Goal: Information Seeking & Learning: Learn about a topic

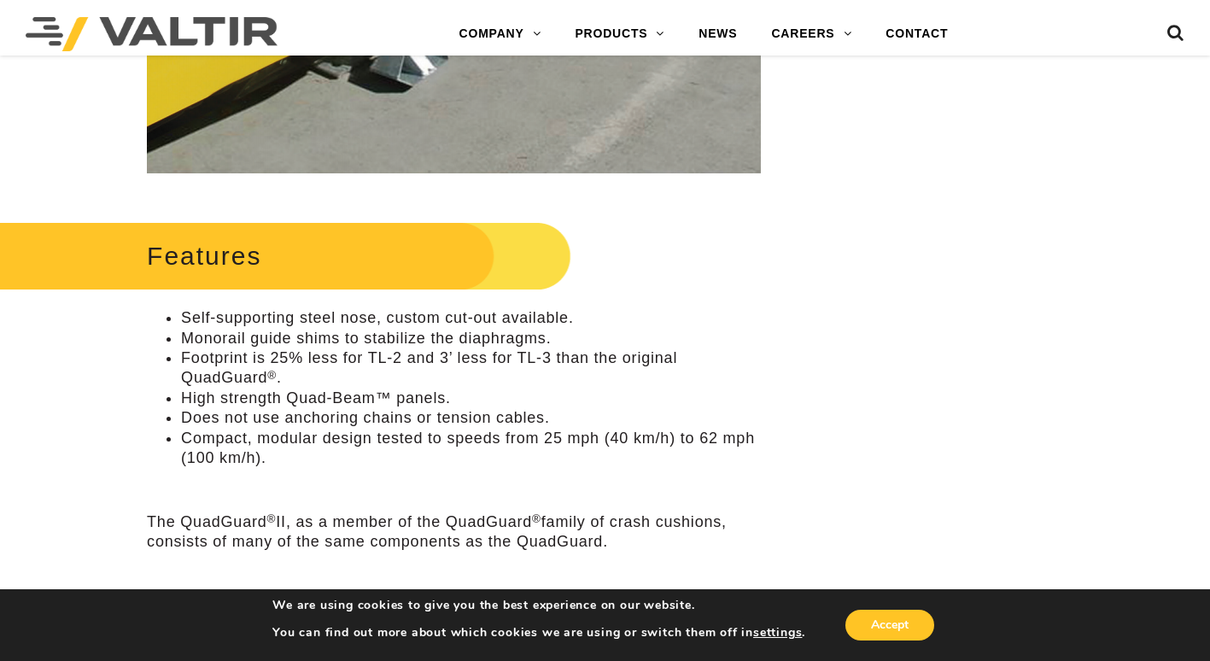
scroll to position [683, 0]
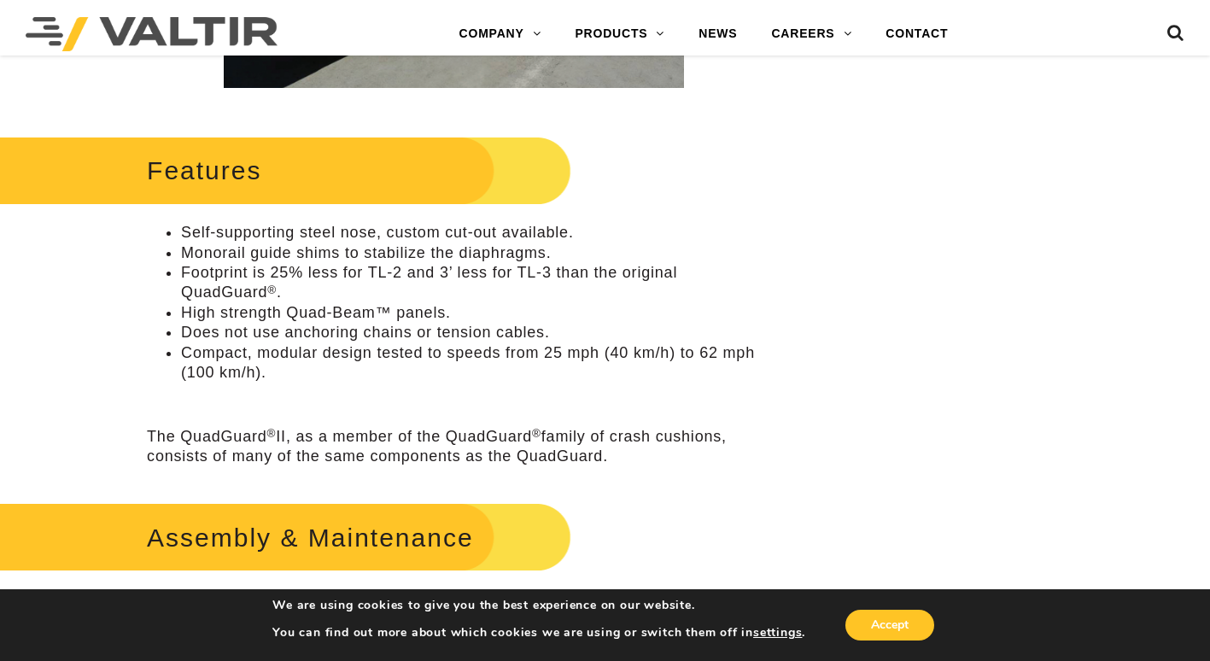
click at [610, 319] on li "High strength Quad-Beam™ panels." at bounding box center [471, 313] width 580 height 20
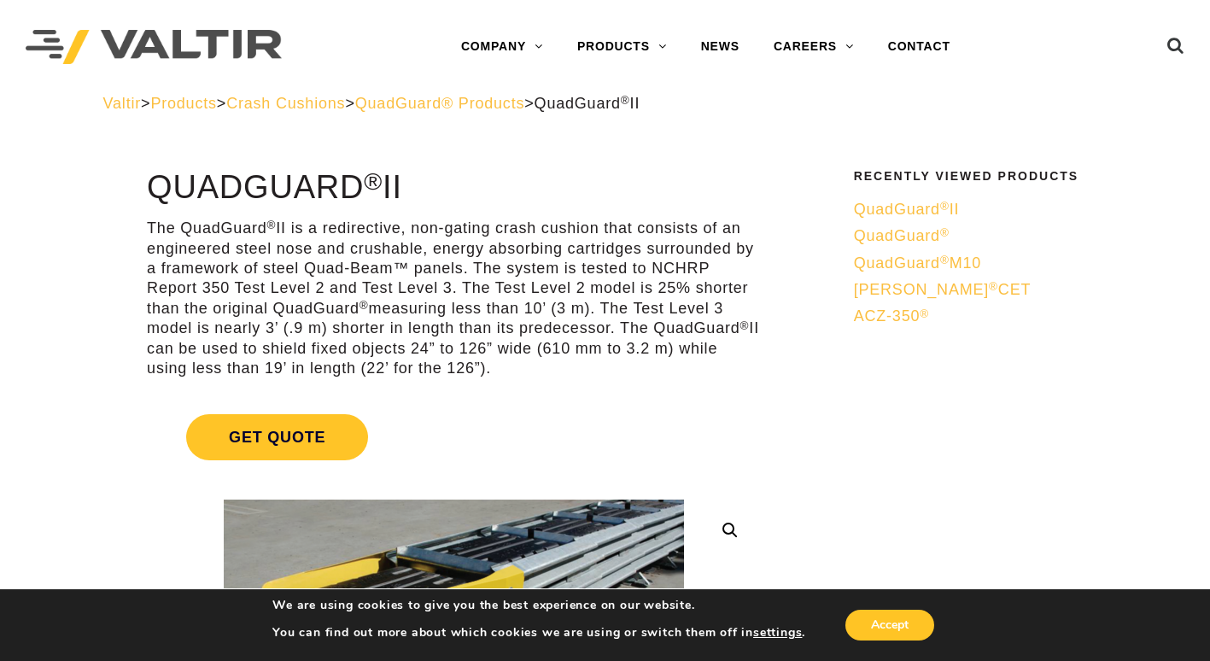
click at [514, 101] on span "QuadGuard® Products" at bounding box center [440, 103] width 170 height 17
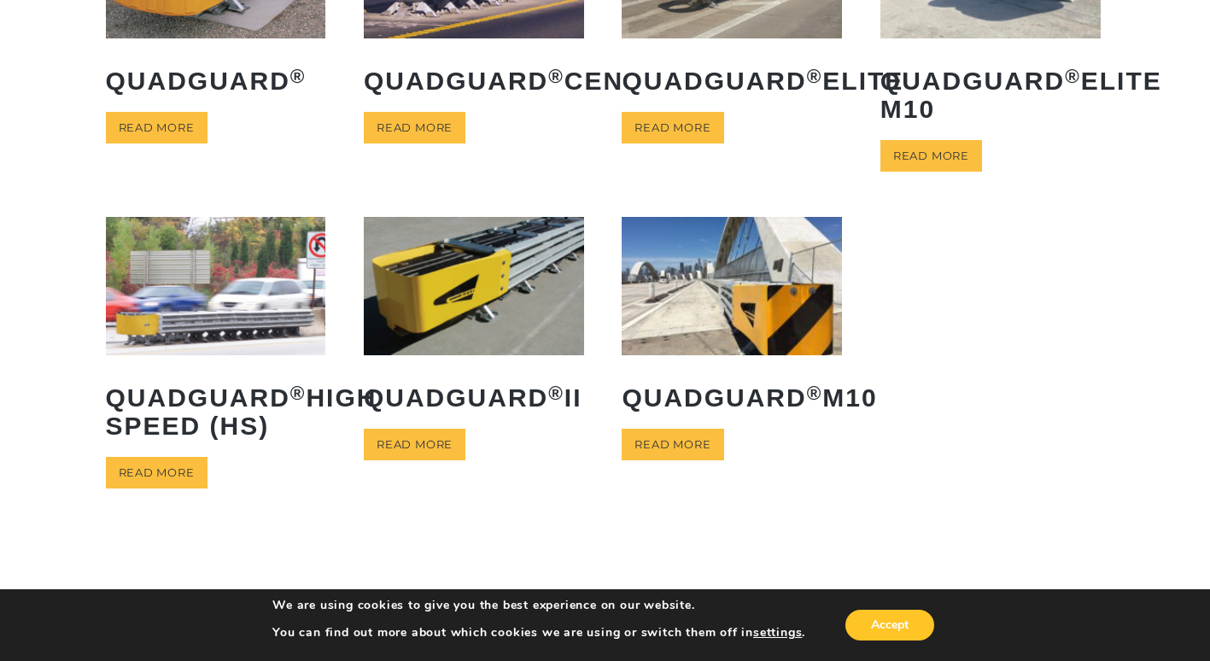
scroll to position [256, 0]
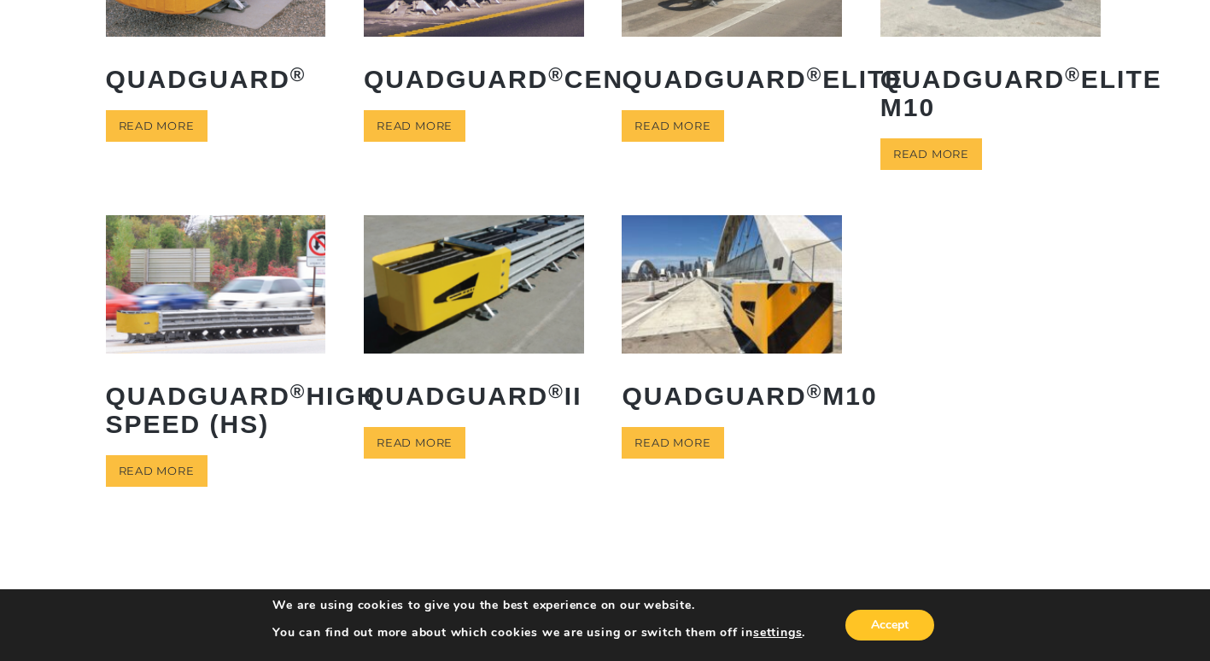
click at [1124, 391] on div "**********" at bounding box center [605, 205] width 1210 height 685
click at [1033, 288] on ul "QuadGuard ® Read more QuadGuard ® CEN Read more QuadGuard ® Elite Read more Qua…" at bounding box center [605, 215] width 999 height 634
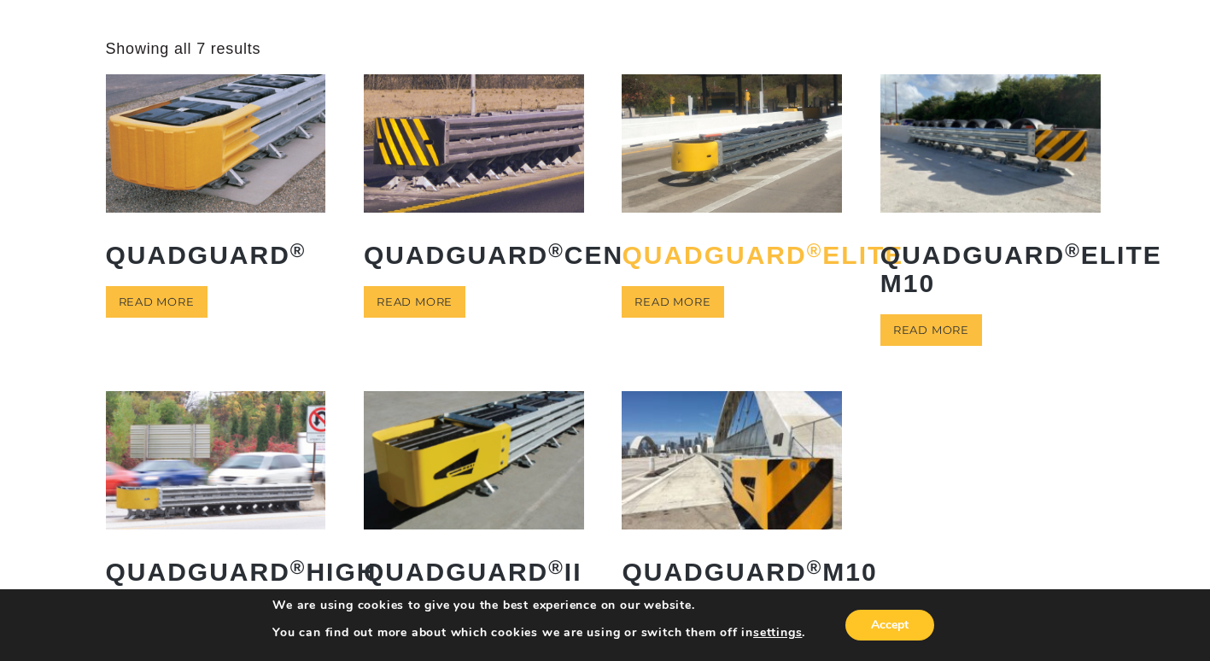
scroll to position [0, 0]
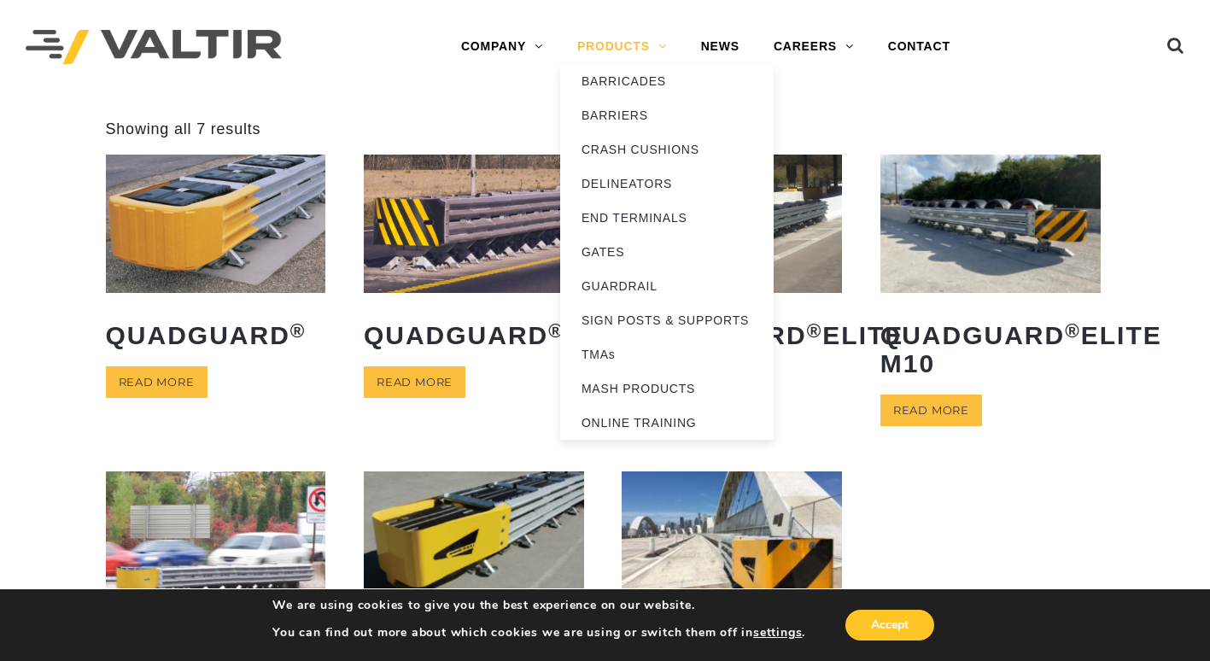
click at [618, 48] on link "PRODUCTS" at bounding box center [622, 47] width 124 height 34
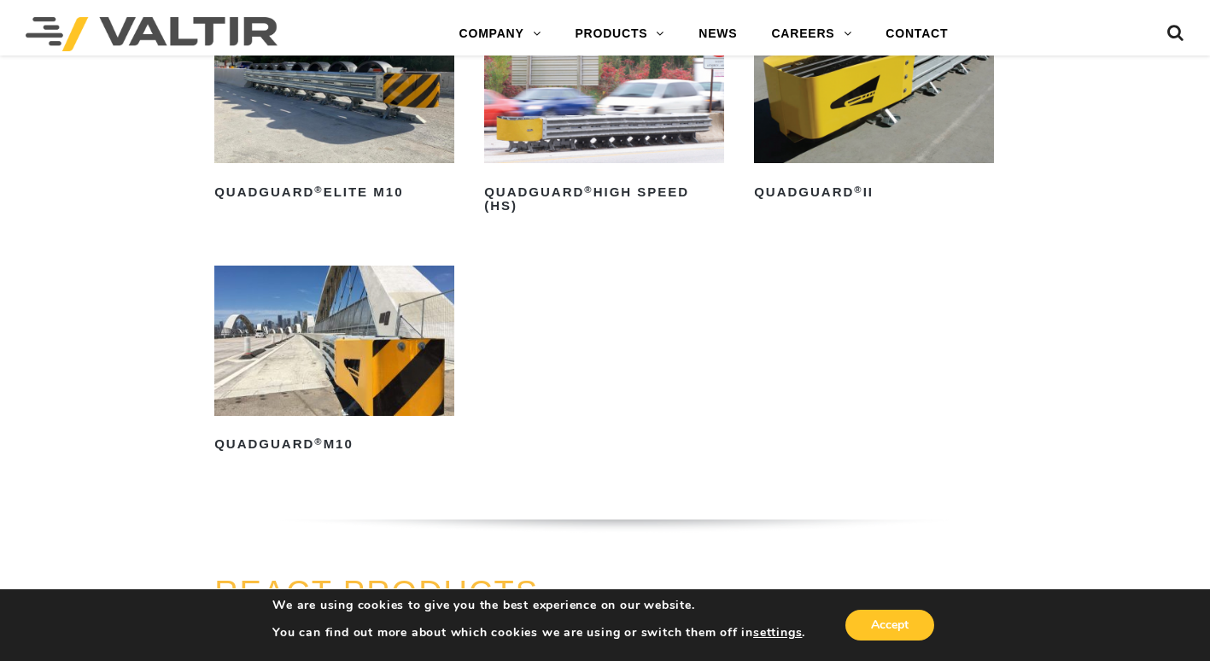
click at [934, 307] on ul "QuadGuard ® Read more QuadGuard ® CEN Read more QuadGuard ® Elite Read more Qua…" at bounding box center [605, 139] width 782 height 729
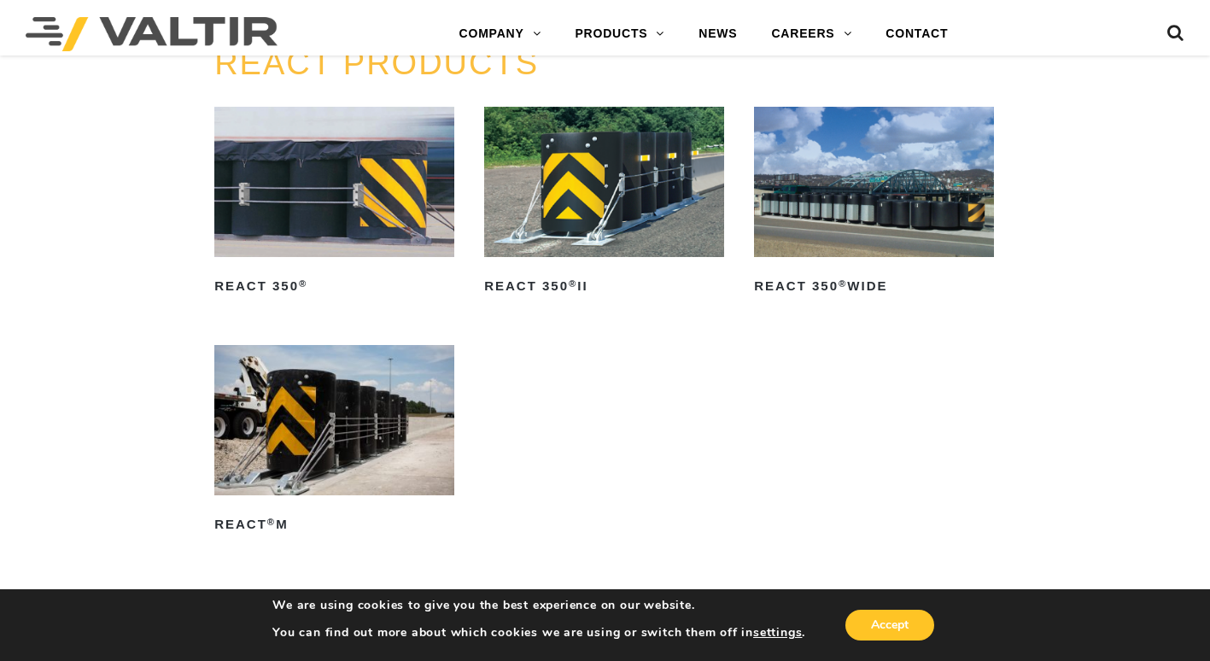
scroll to position [1936, 0]
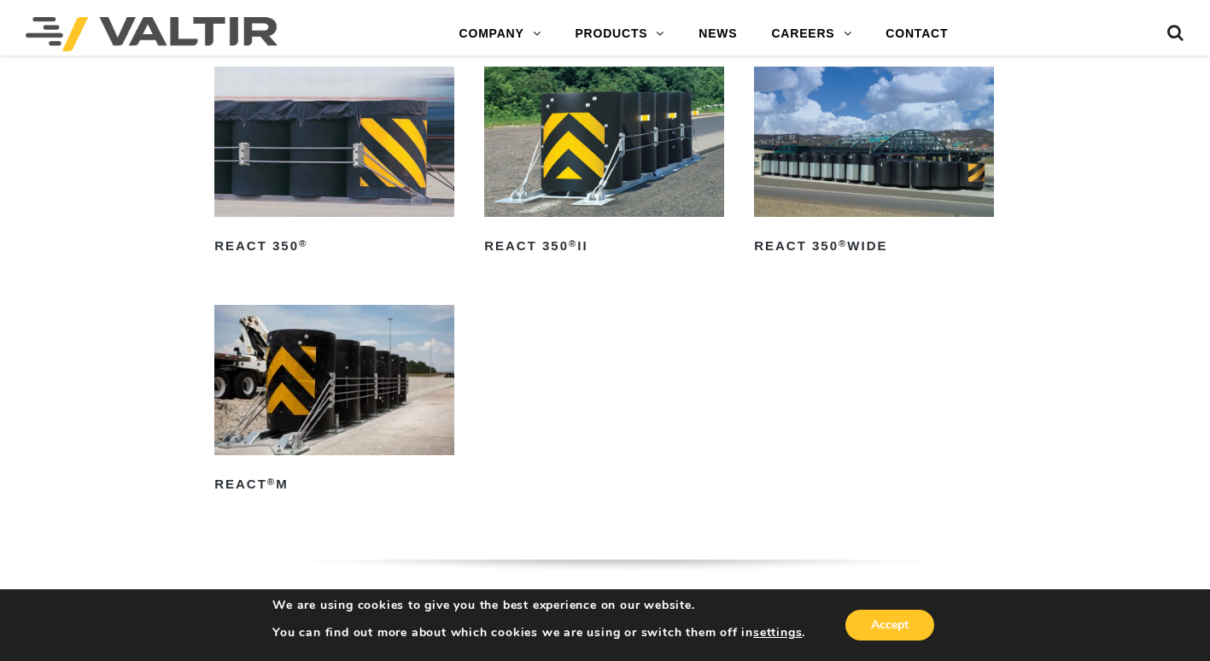
click at [353, 377] on img at bounding box center [334, 380] width 240 height 150
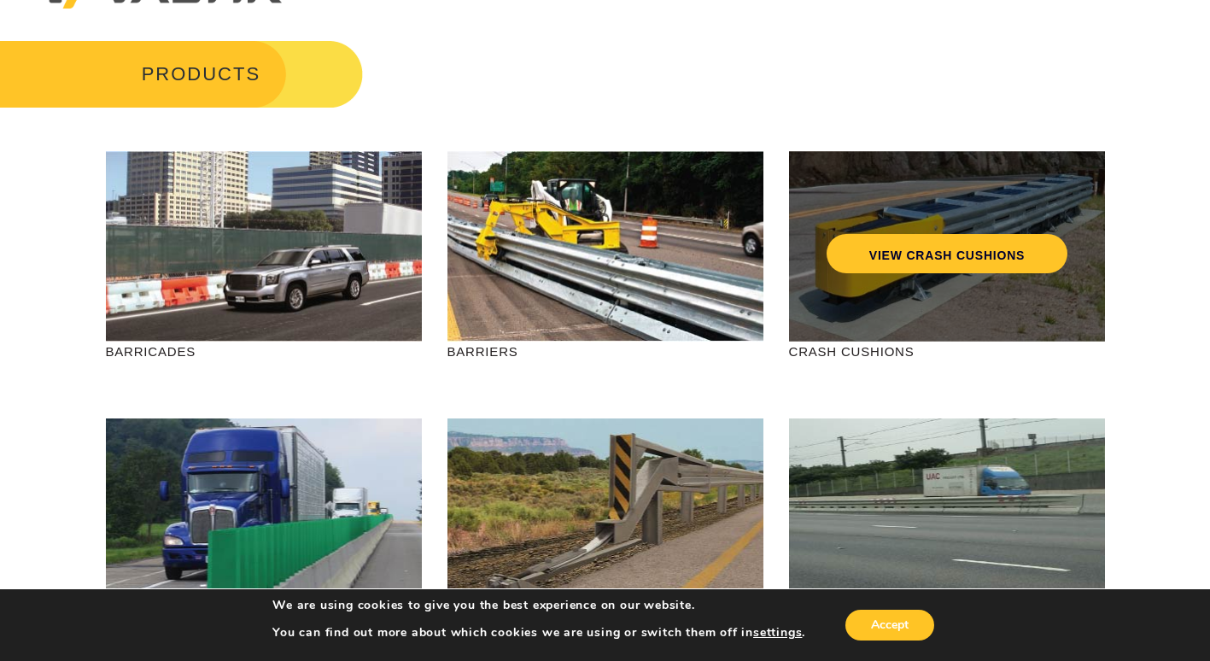
scroll to position [85, 0]
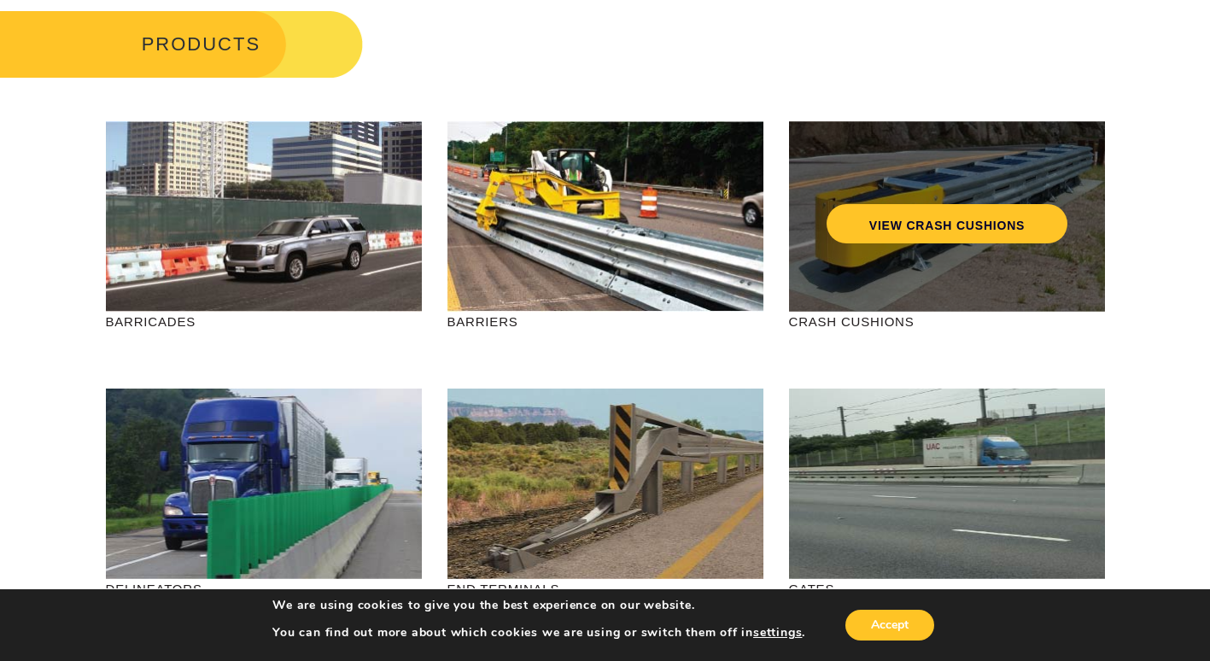
click at [922, 279] on div "VIEW CRASH CUSHIONS" at bounding box center [947, 216] width 316 height 190
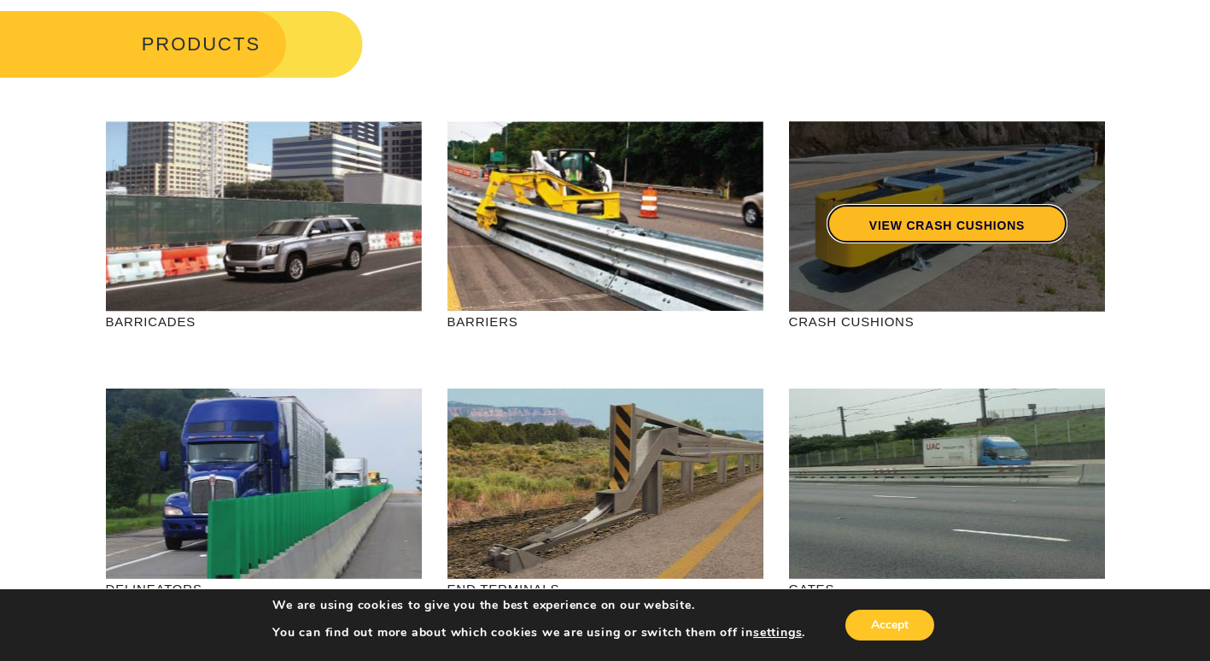
click at [919, 226] on link "VIEW CRASH CUSHIONS" at bounding box center [946, 223] width 241 height 39
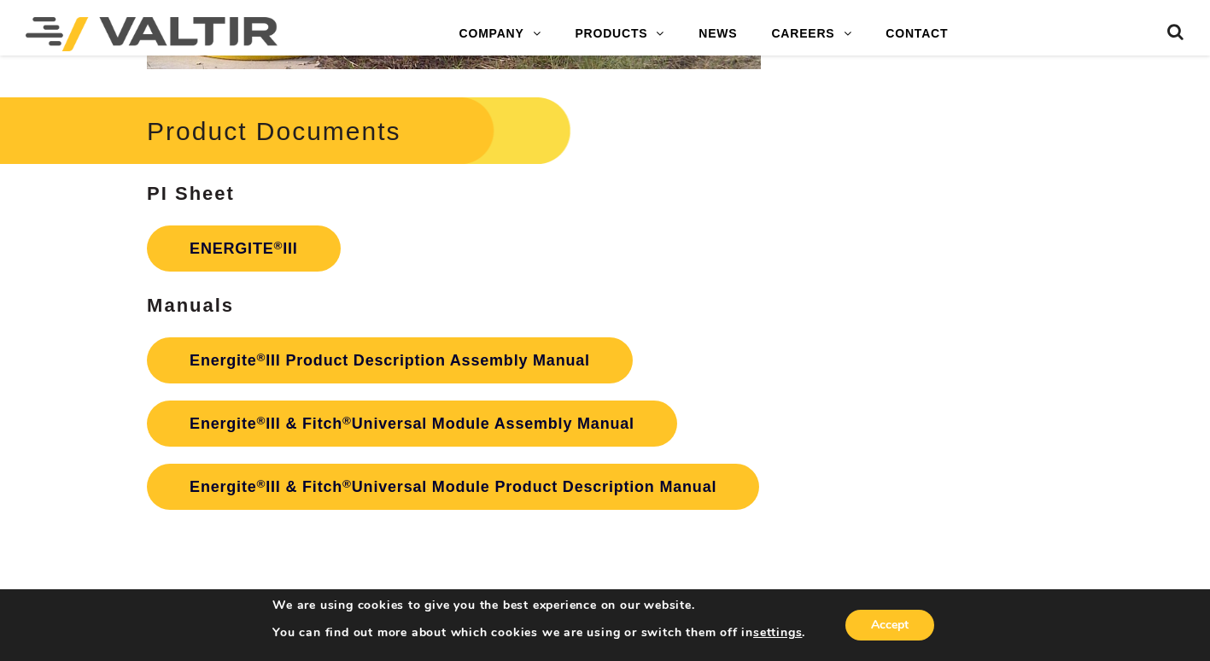
scroll to position [2733, 0]
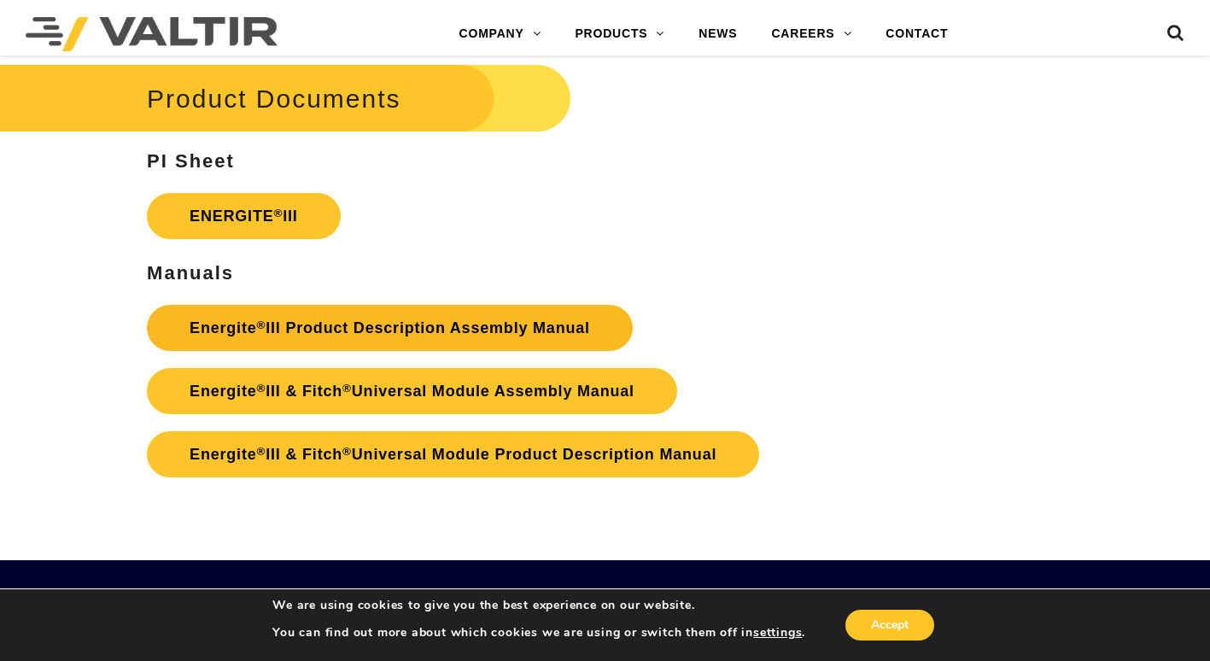
click at [436, 330] on link "Energite ® III Product Description Assembly Manual" at bounding box center [390, 328] width 486 height 46
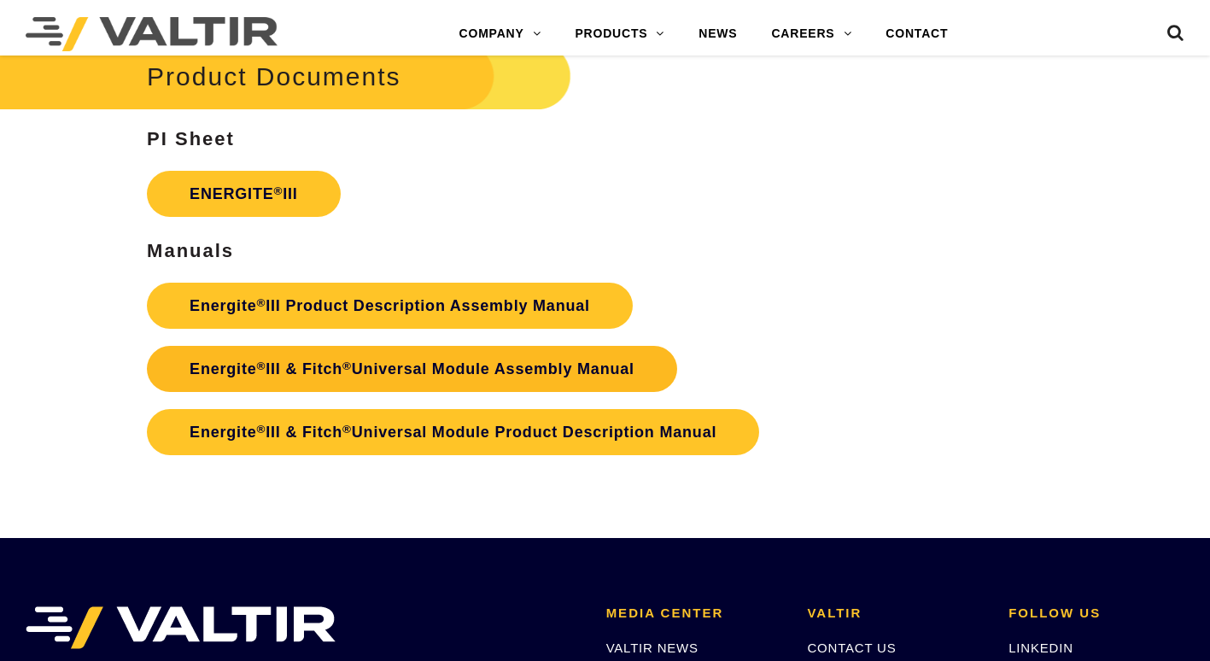
scroll to position [2733, 0]
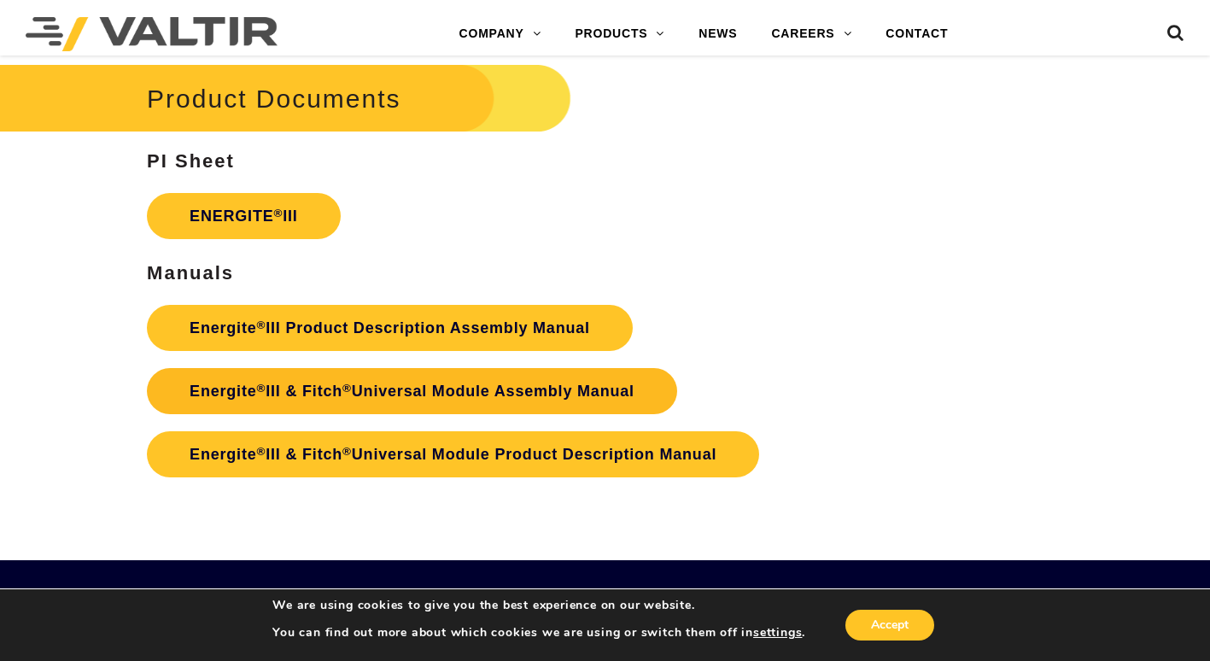
click at [414, 396] on link "Energite ® III & Fitch ® Universal Module Assembly Manual" at bounding box center [412, 391] width 530 height 46
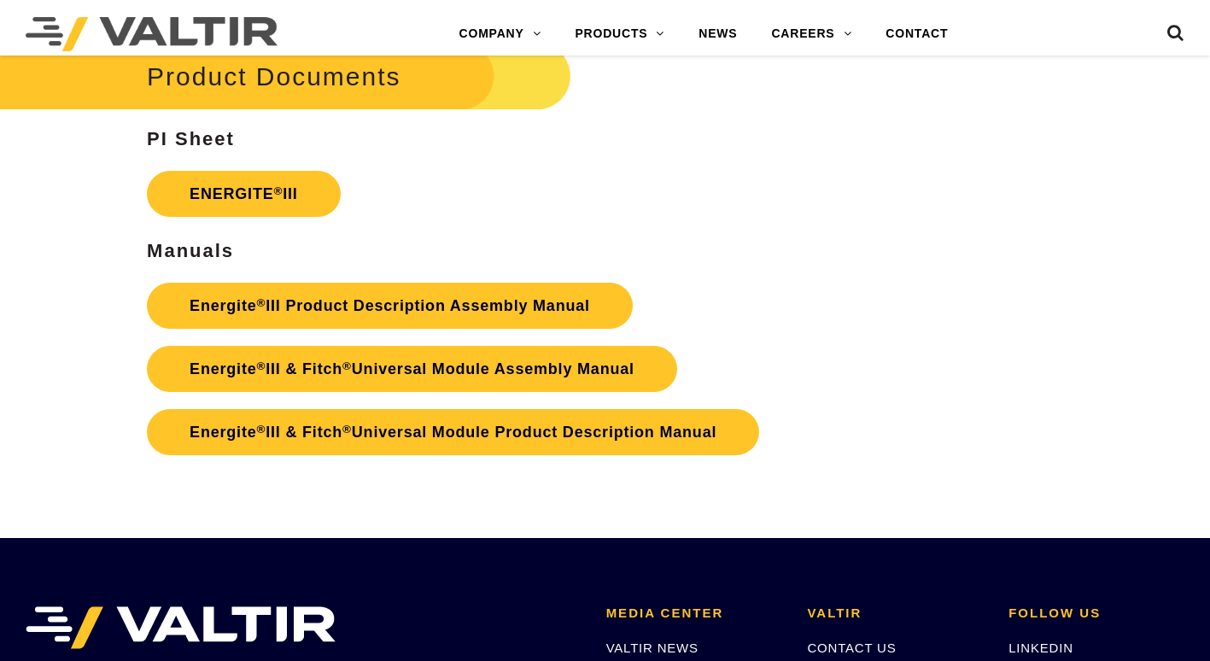
scroll to position [2733, 0]
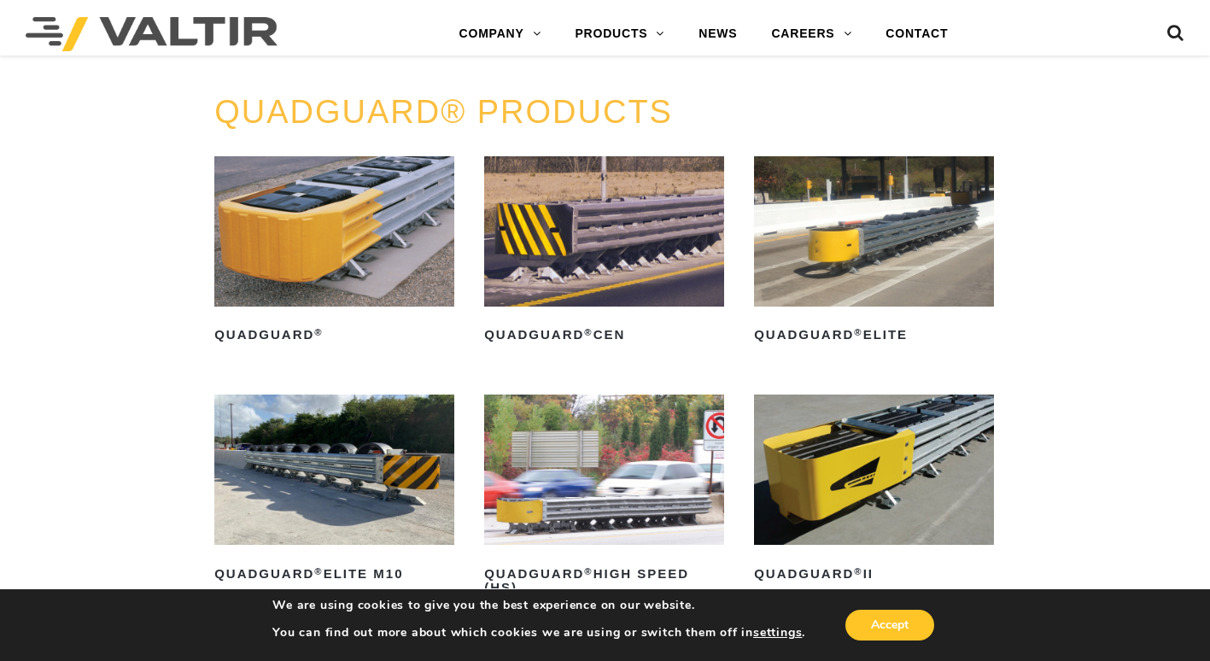
scroll to position [940, 0]
